Goal: Navigation & Orientation: Find specific page/section

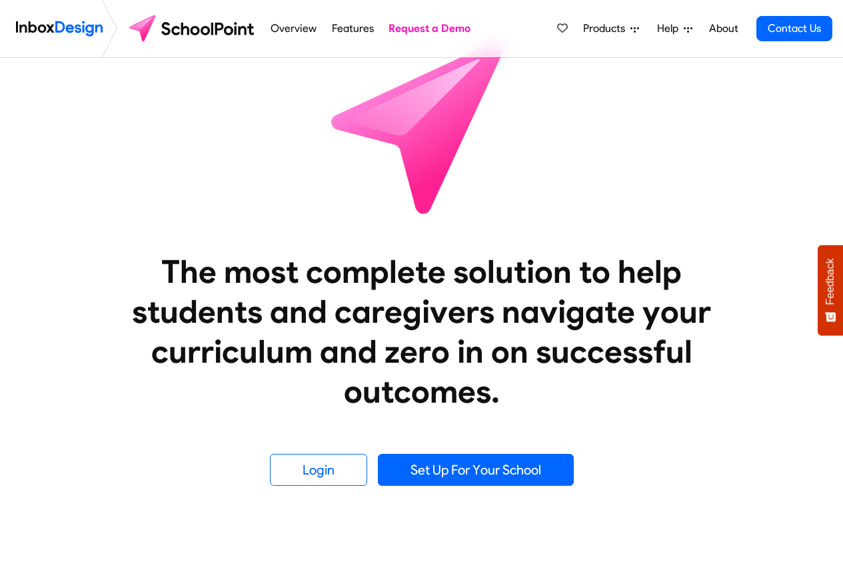
scroll to position [400, 0]
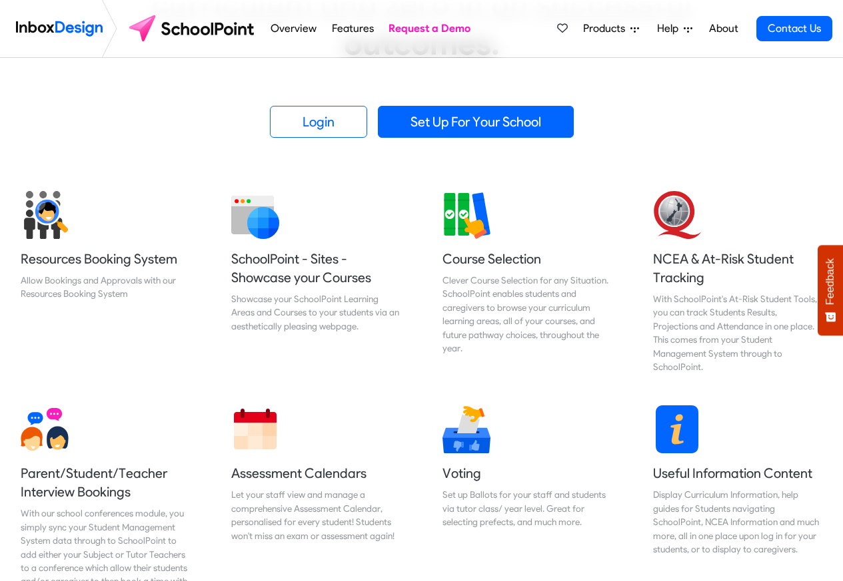
click at [613, 29] on span "Products" at bounding box center [606, 29] width 47 height 16
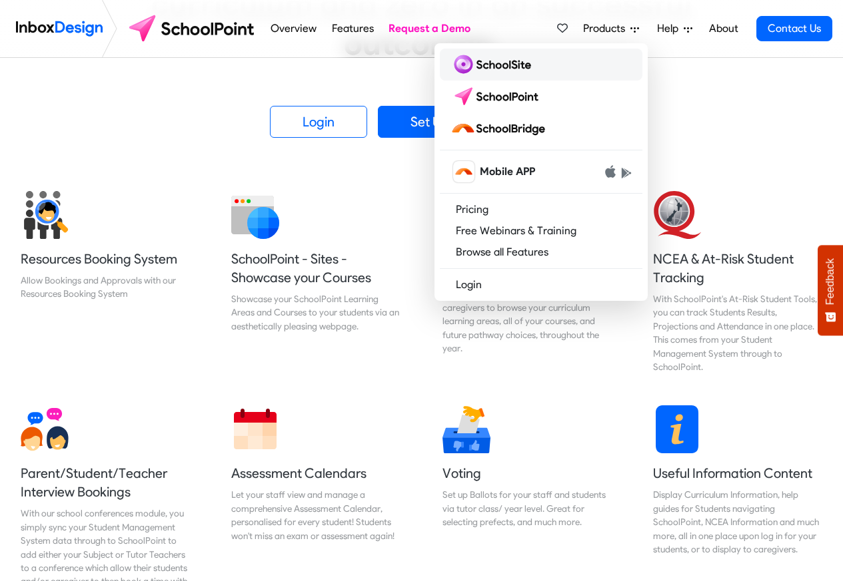
click at [493, 67] on img at bounding box center [493, 64] width 86 height 21
